Goal: Check status

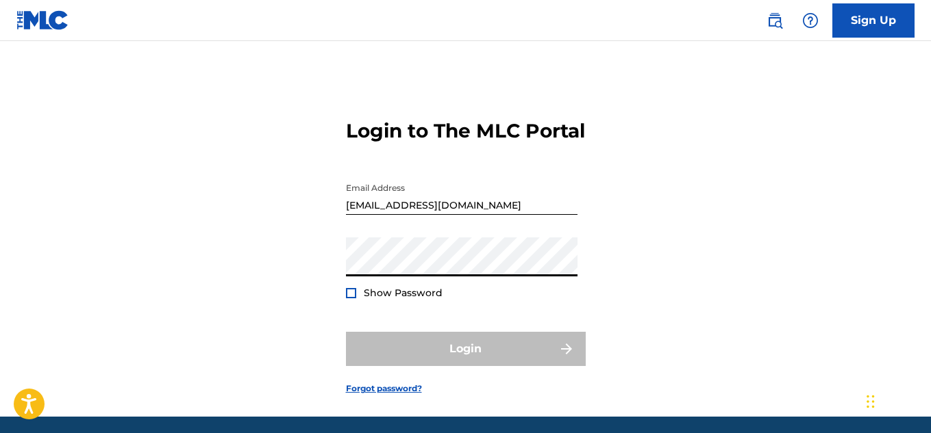
type input "[EMAIL_ADDRESS][DOMAIN_NAME]"
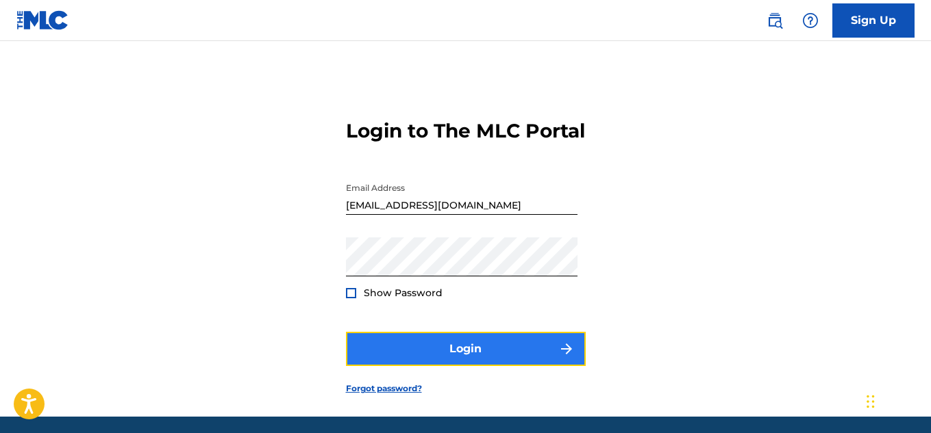
click at [413, 366] on button "Login" at bounding box center [466, 349] width 240 height 34
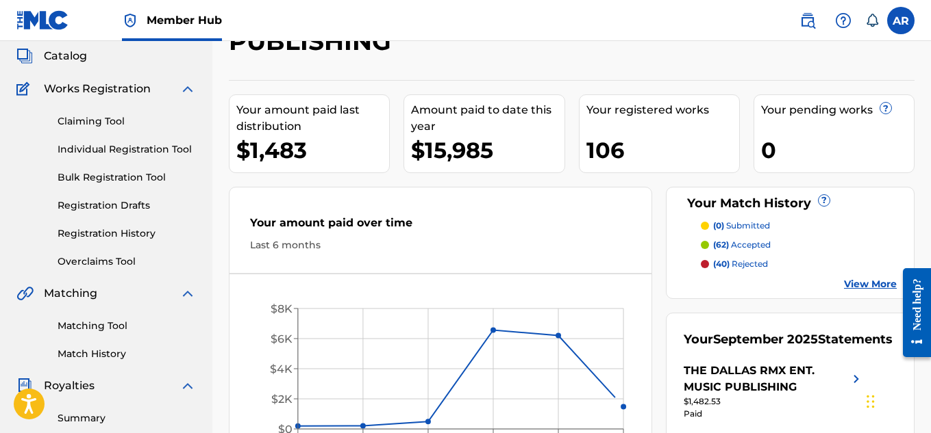
scroll to position [274, 0]
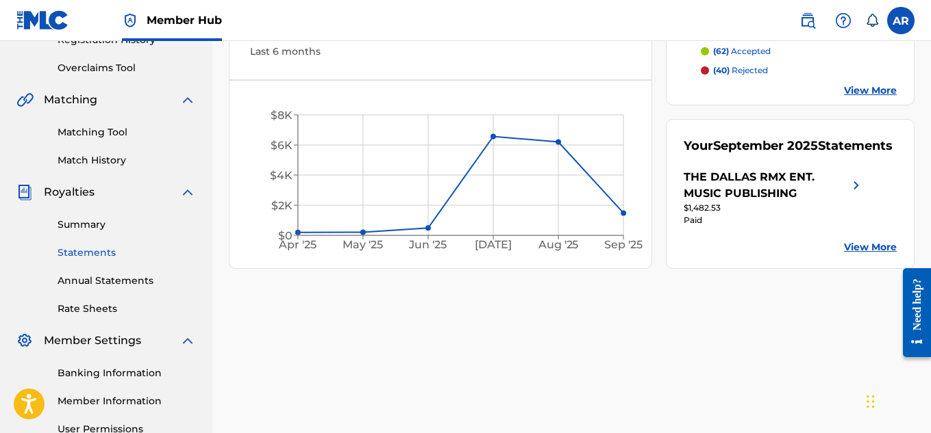
click at [107, 258] on link "Statements" at bounding box center [127, 253] width 138 height 14
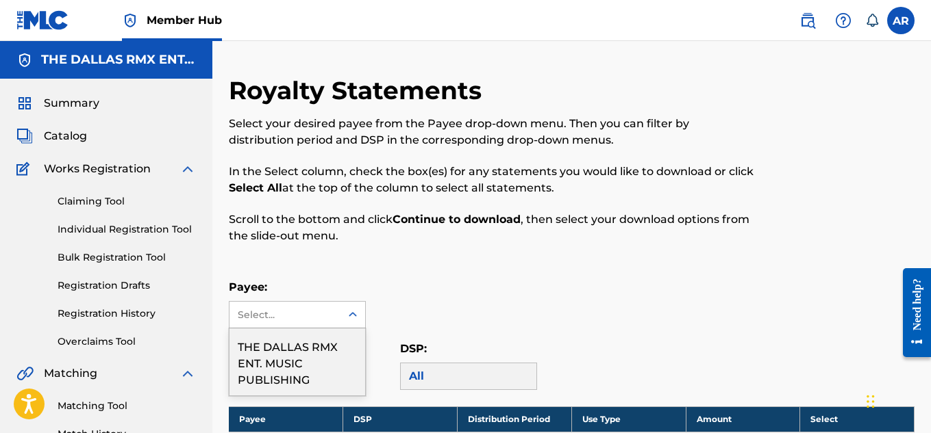
click at [336, 310] on div "Select..." at bounding box center [284, 315] width 111 height 26
click at [309, 360] on div "THE DALLAS RMX ENT. MUSIC PUBLISHING" at bounding box center [297, 362] width 136 height 67
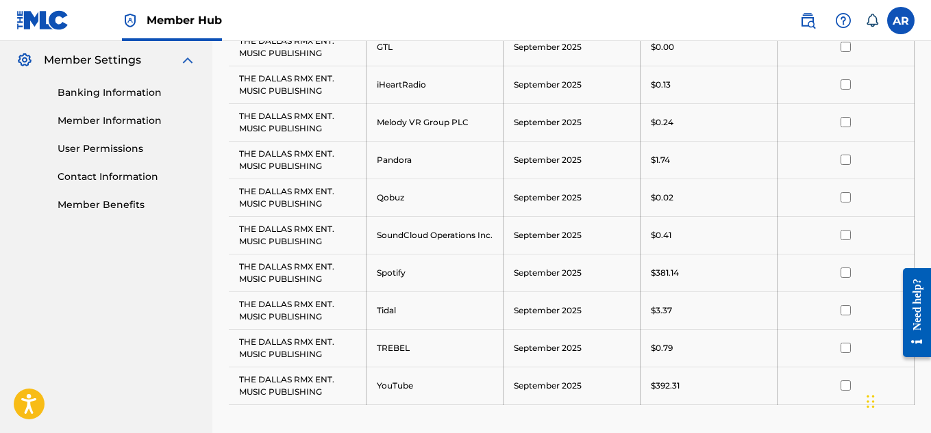
scroll to position [548, 0]
